Goal: Navigation & Orientation: Understand site structure

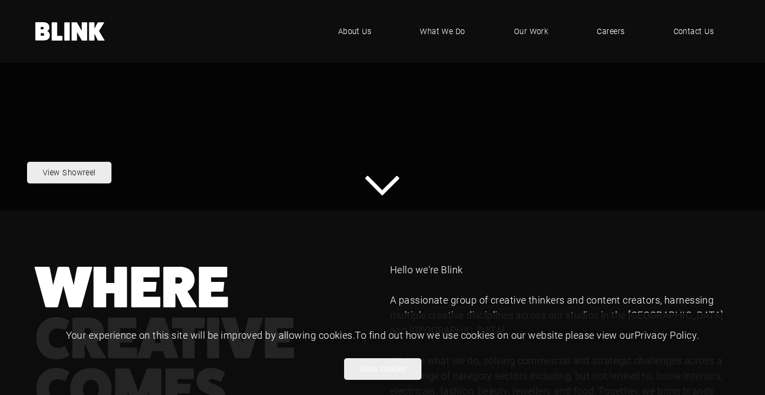
scroll to position [172, 0]
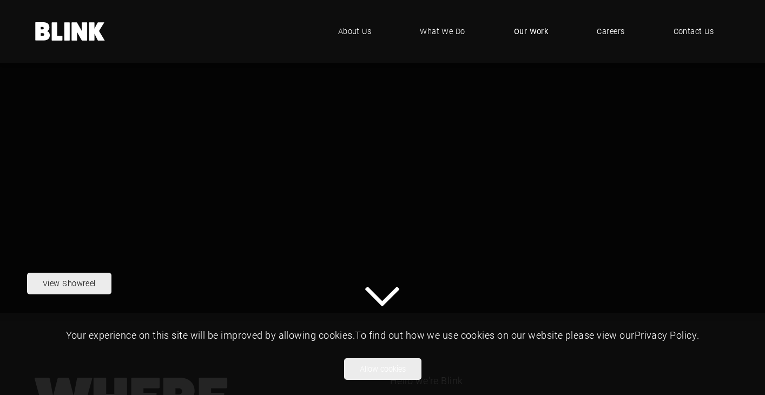
click at [518, 34] on span "Our Work" at bounding box center [531, 31] width 35 height 12
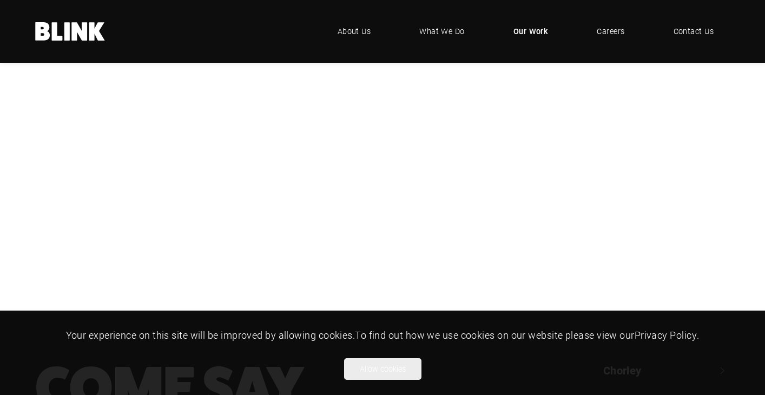
scroll to position [282, 0]
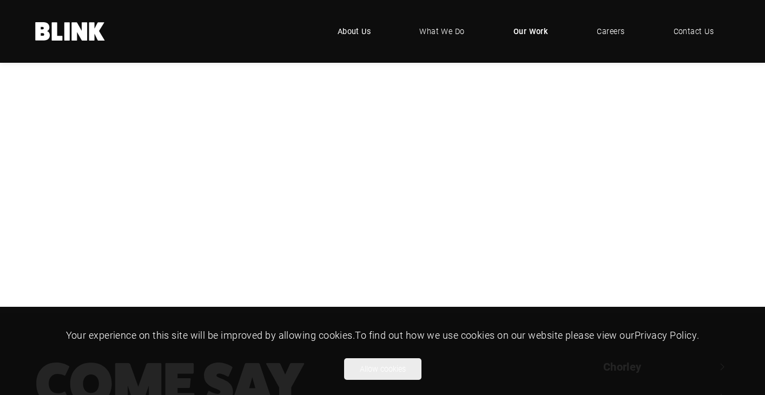
click at [354, 31] on span "About Us" at bounding box center [355, 31] width 34 height 12
